Goal: Browse casually: Explore the website without a specific task or goal

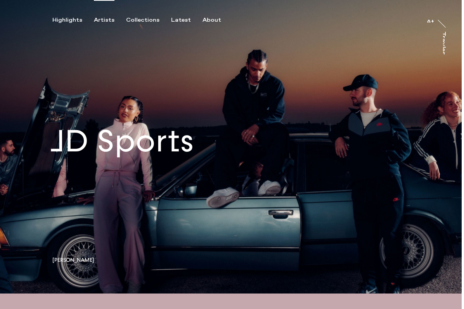
click at [110, 20] on div "Artists" at bounding box center [104, 20] width 21 height 7
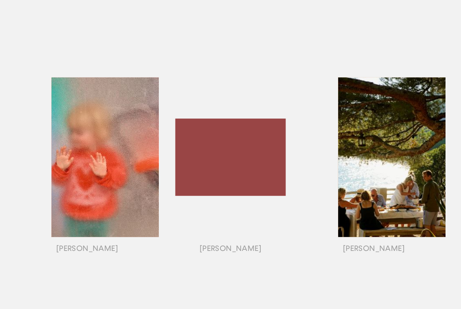
scroll to position [594, 0]
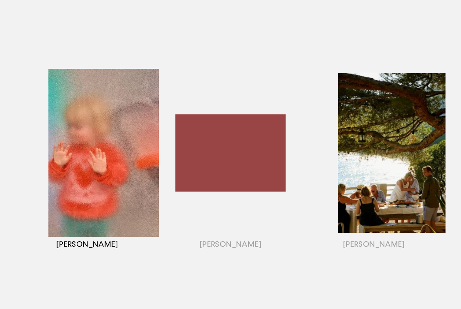
click at [97, 152] on div "button" at bounding box center [87, 163] width 143 height 242
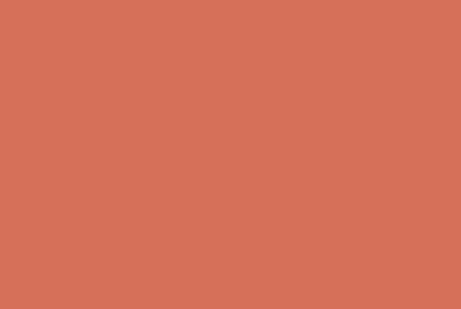
scroll to position [0, 0]
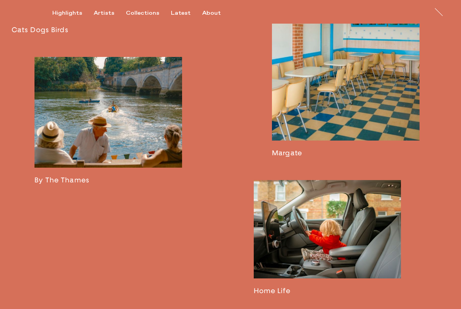
scroll to position [994, 0]
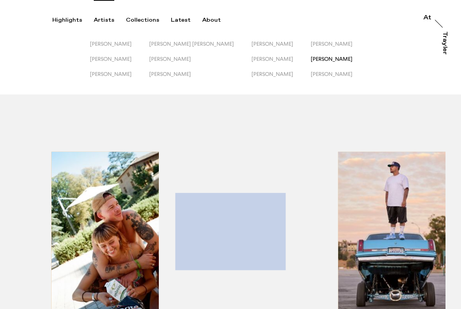
click at [327, 60] on span "[PERSON_NAME]" at bounding box center [332, 59] width 42 height 6
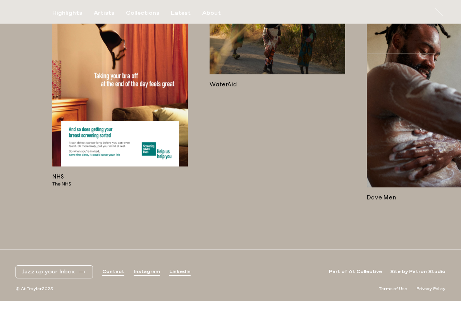
scroll to position [1833, 0]
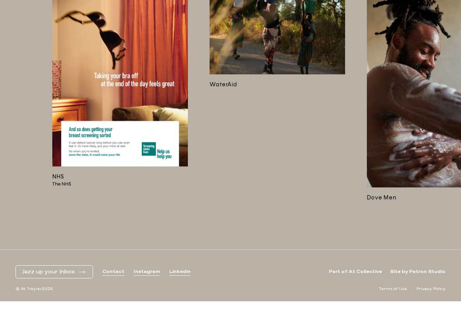
click at [431, 143] on img at bounding box center [435, 86] width 136 height 204
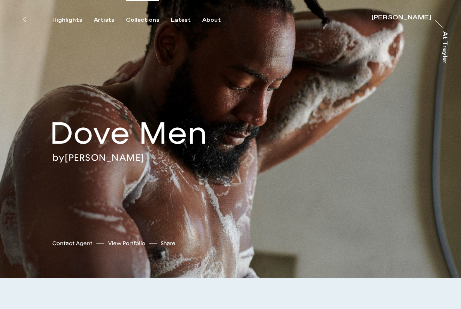
click at [138, 21] on div "Collections" at bounding box center [142, 20] width 33 height 7
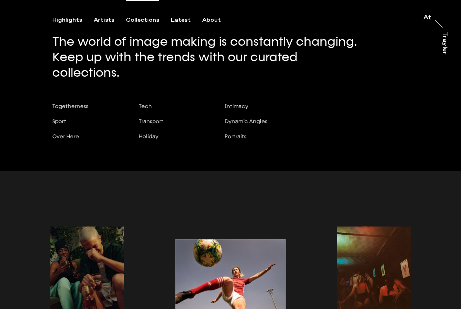
scroll to position [9, 0]
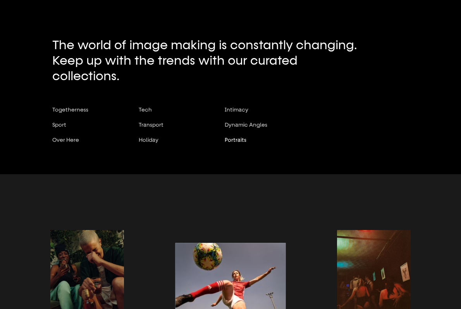
click at [242, 137] on span "Portraits" at bounding box center [236, 140] width 22 height 6
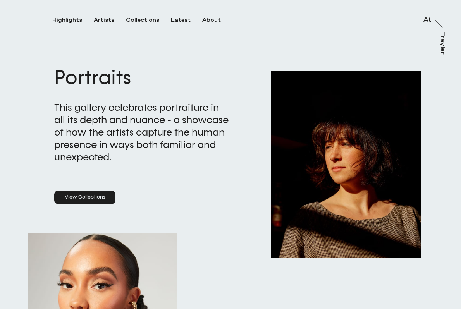
click at [88, 197] on link "View Collections" at bounding box center [84, 198] width 61 height 14
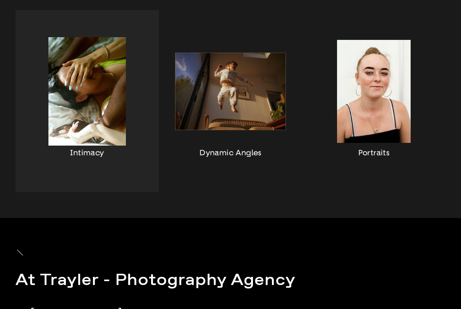
scroll to position [610, 0]
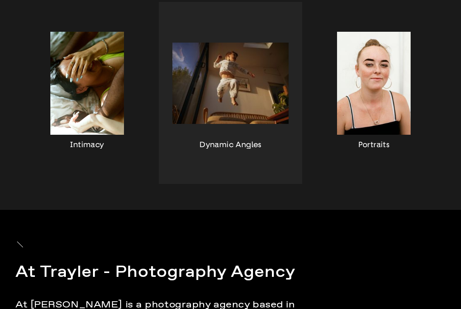
click at [216, 77] on div "button" at bounding box center [230, 93] width 143 height 182
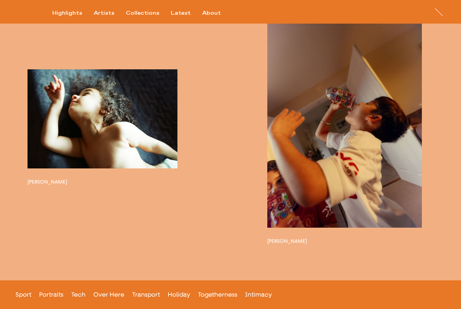
scroll to position [2016, 0]
